Goal: Task Accomplishment & Management: Manage account settings

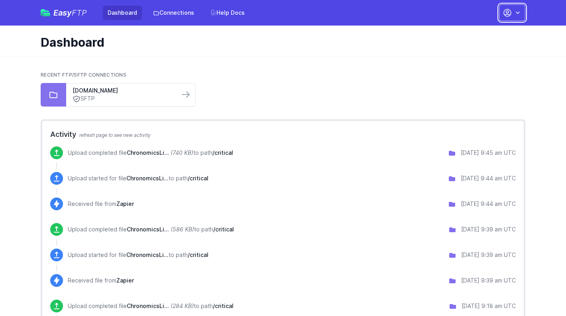
click at [510, 21] on button "button" at bounding box center [512, 12] width 26 height 17
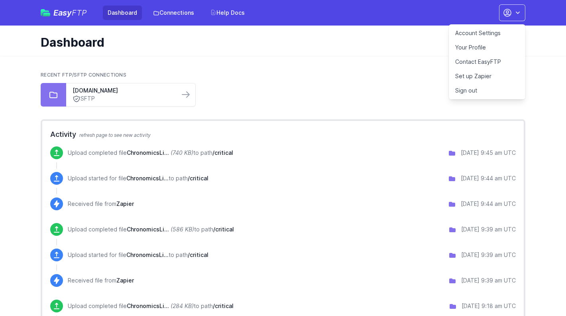
click at [497, 36] on link "Account Settings" at bounding box center [487, 33] width 77 height 14
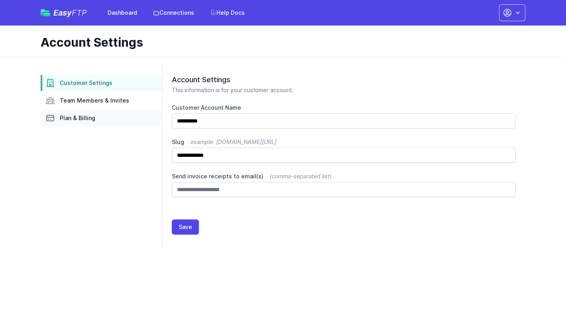
click at [143, 122] on link "Plan & Billing" at bounding box center [101, 118] width 121 height 16
